Goal: Information Seeking & Learning: Learn about a topic

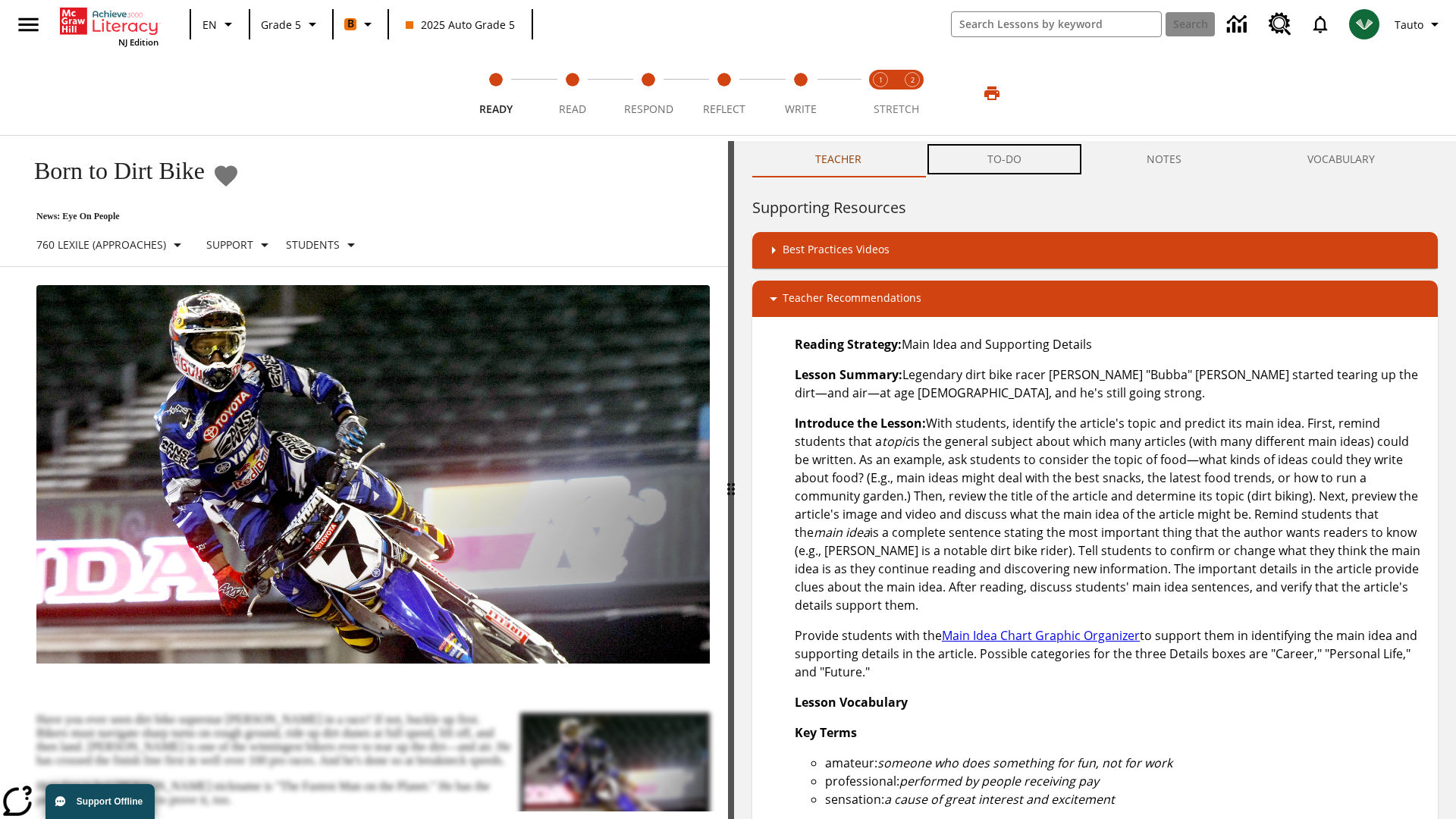
click at [1005, 159] on button "TO-DO" at bounding box center [1004, 159] width 160 height 37
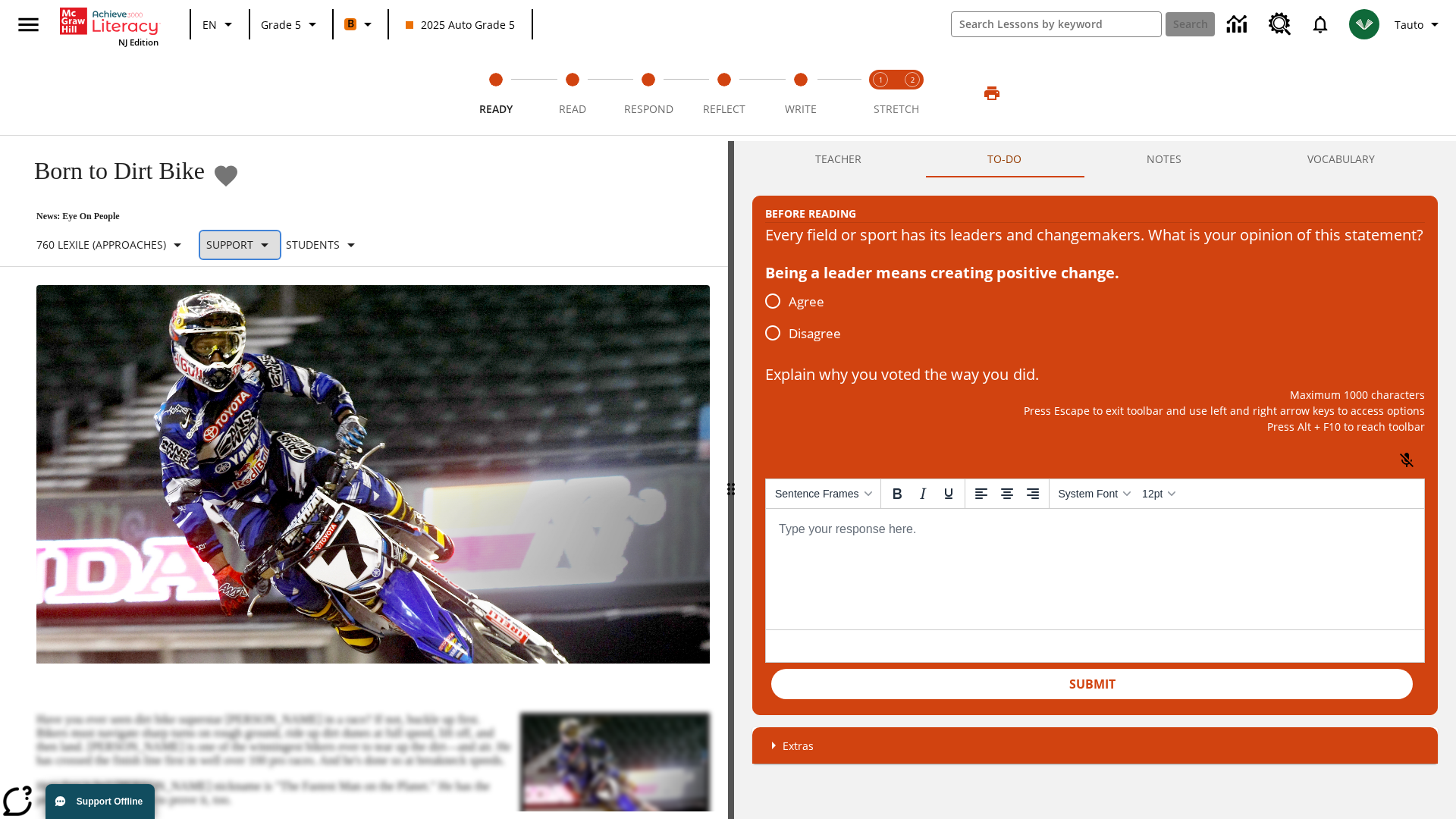
click at [251, 244] on p "Support" at bounding box center [230, 244] width 47 height 16
click at [268, 333] on p "Support" at bounding box center [267, 333] width 89 height 16
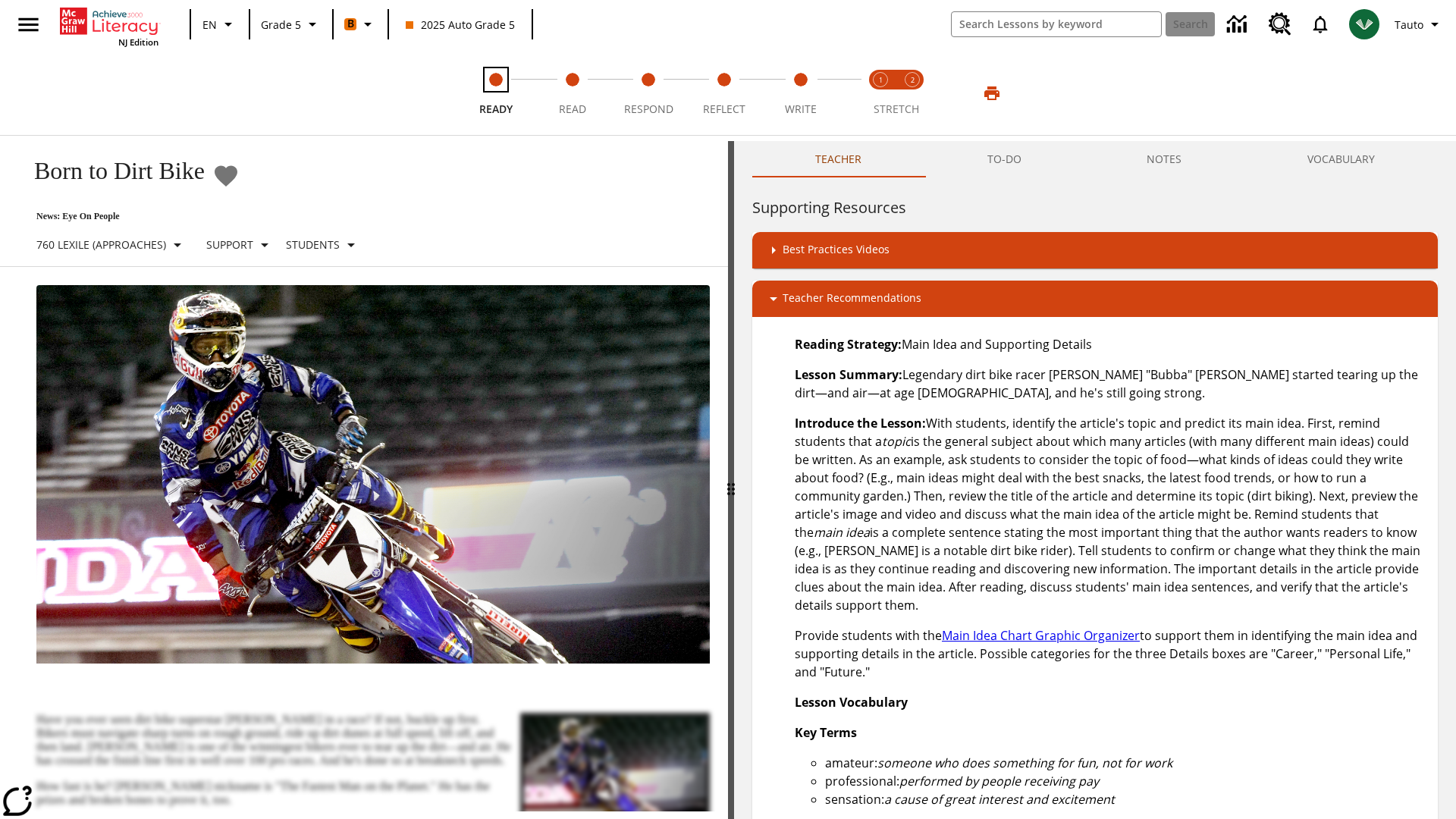
click at [495, 93] on span "Ready" at bounding box center [496, 103] width 34 height 27
click at [1005, 159] on button "TO-DO" at bounding box center [1004, 159] width 160 height 37
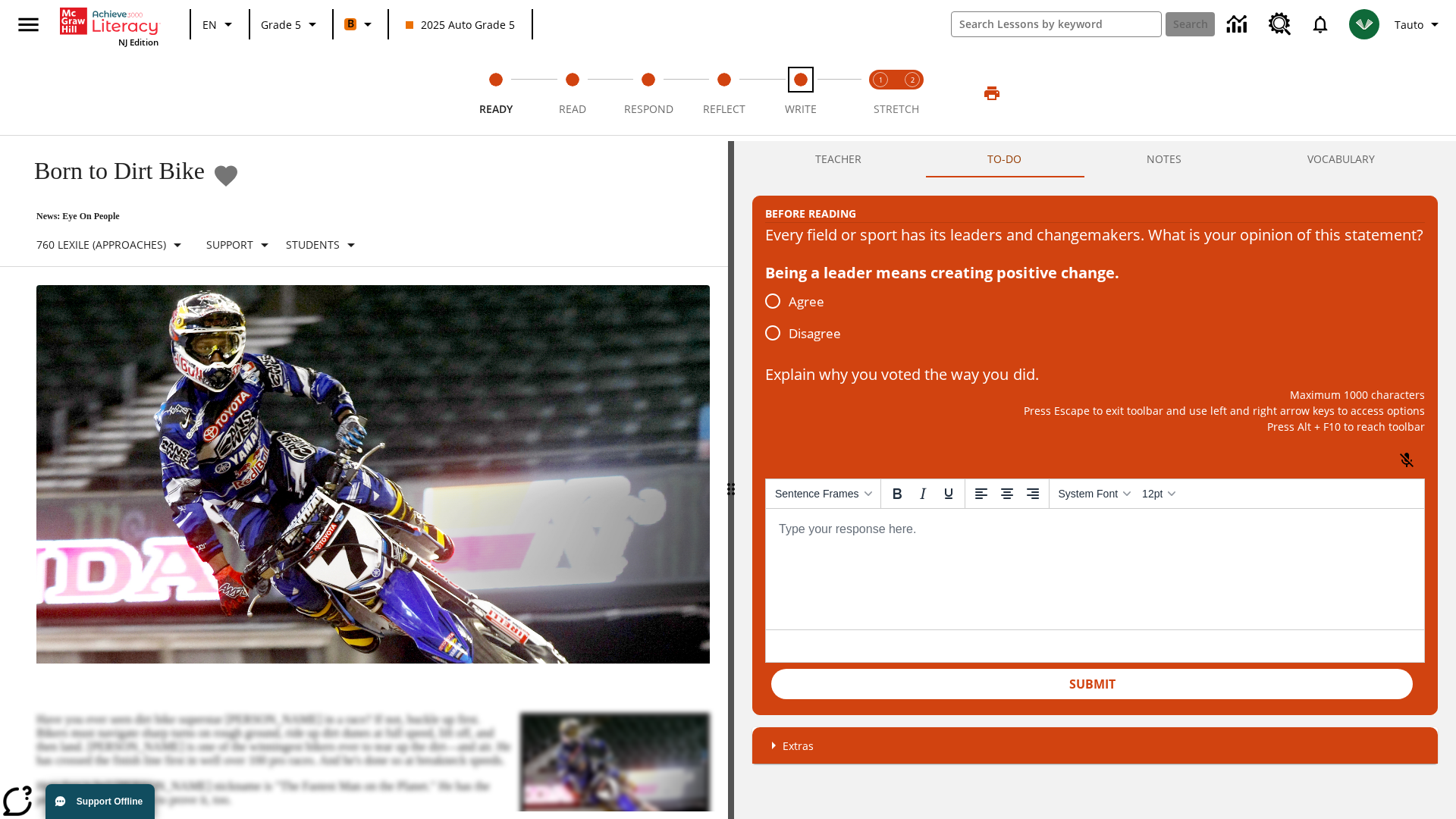
click at [800, 93] on span "Write" at bounding box center [800, 103] width 32 height 27
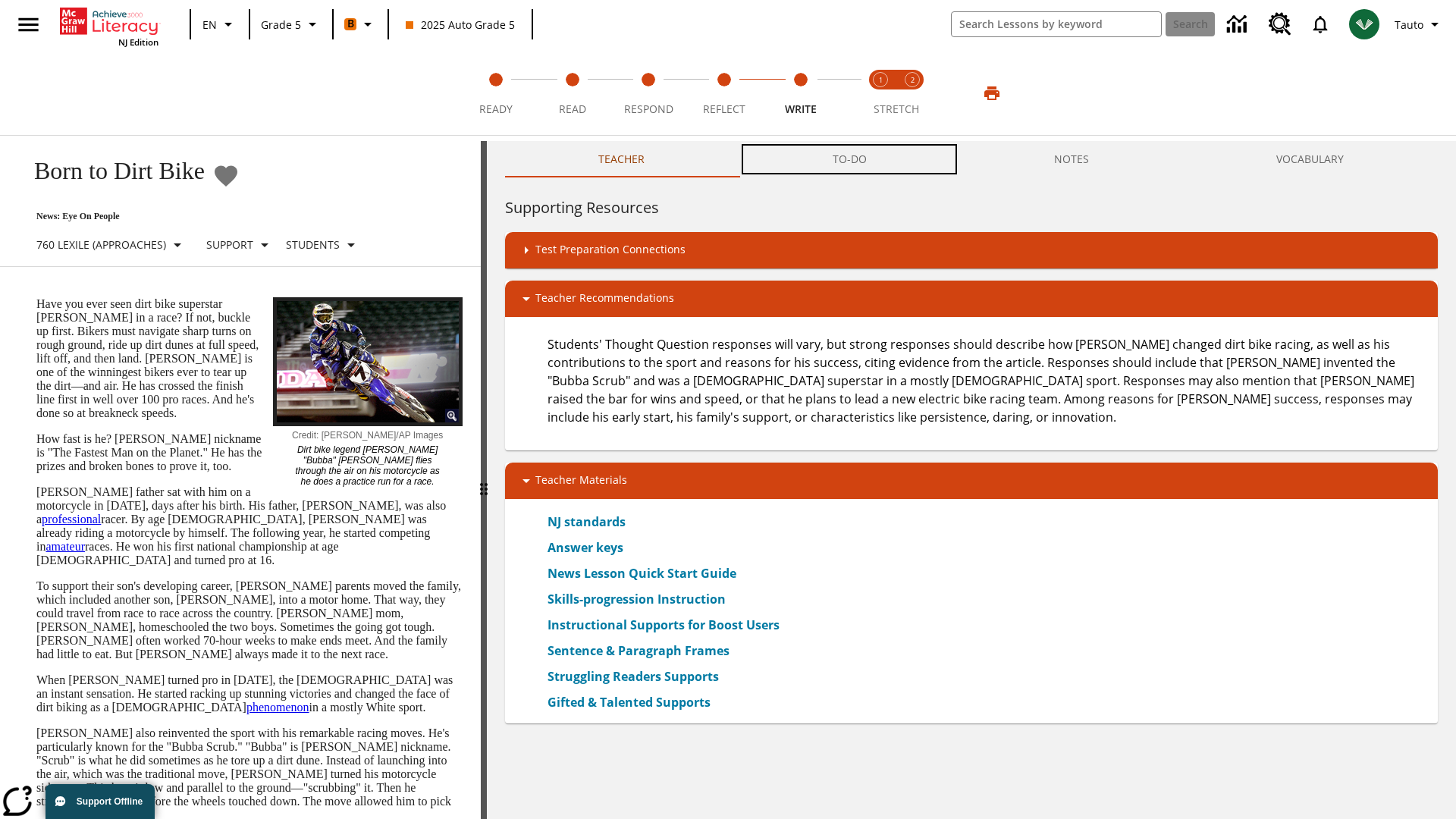
scroll to position [1, 0]
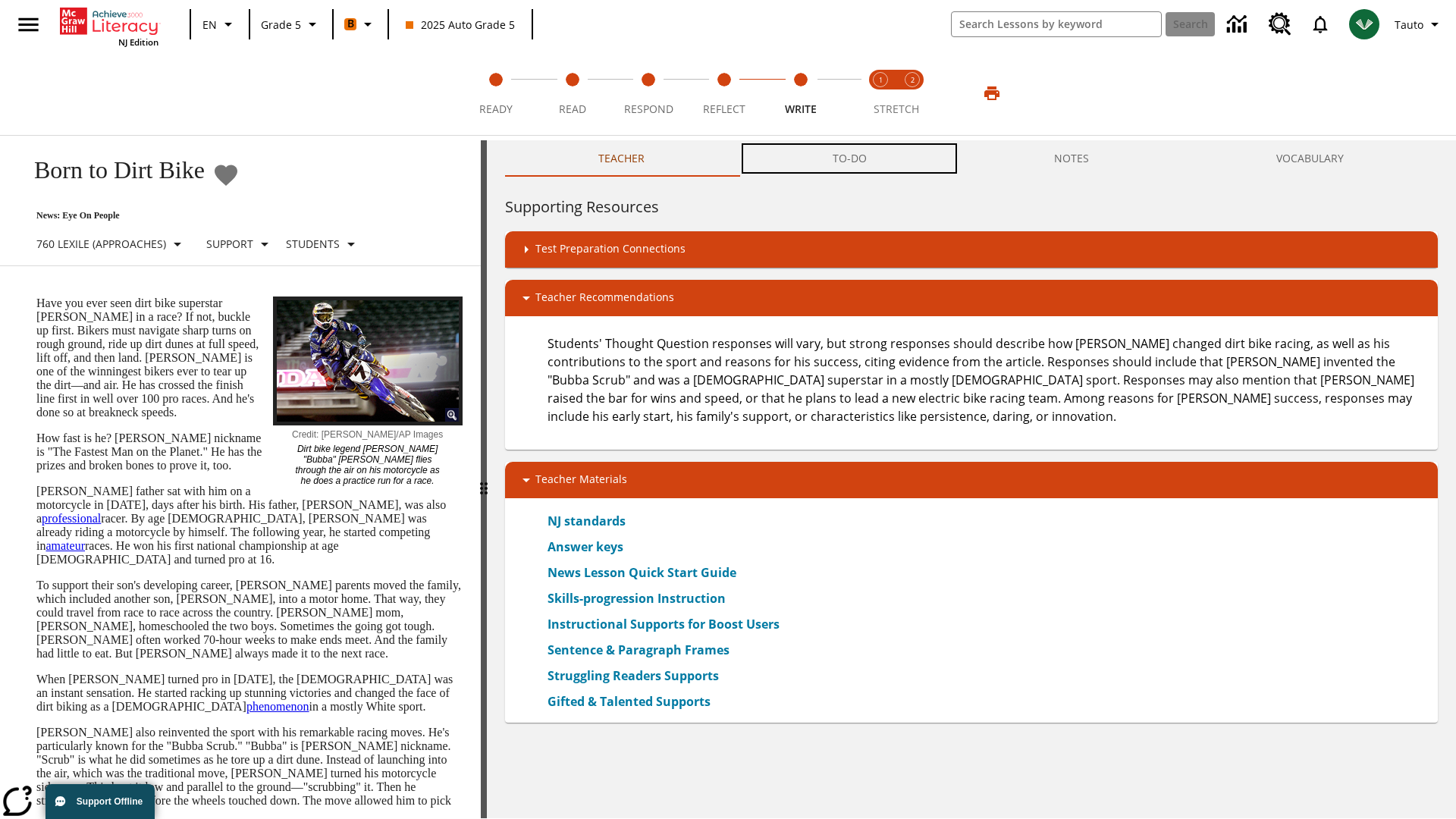
click at [850, 159] on button "TO-DO" at bounding box center [849, 159] width 221 height 37
